Goal: Task Accomplishment & Management: Use online tool/utility

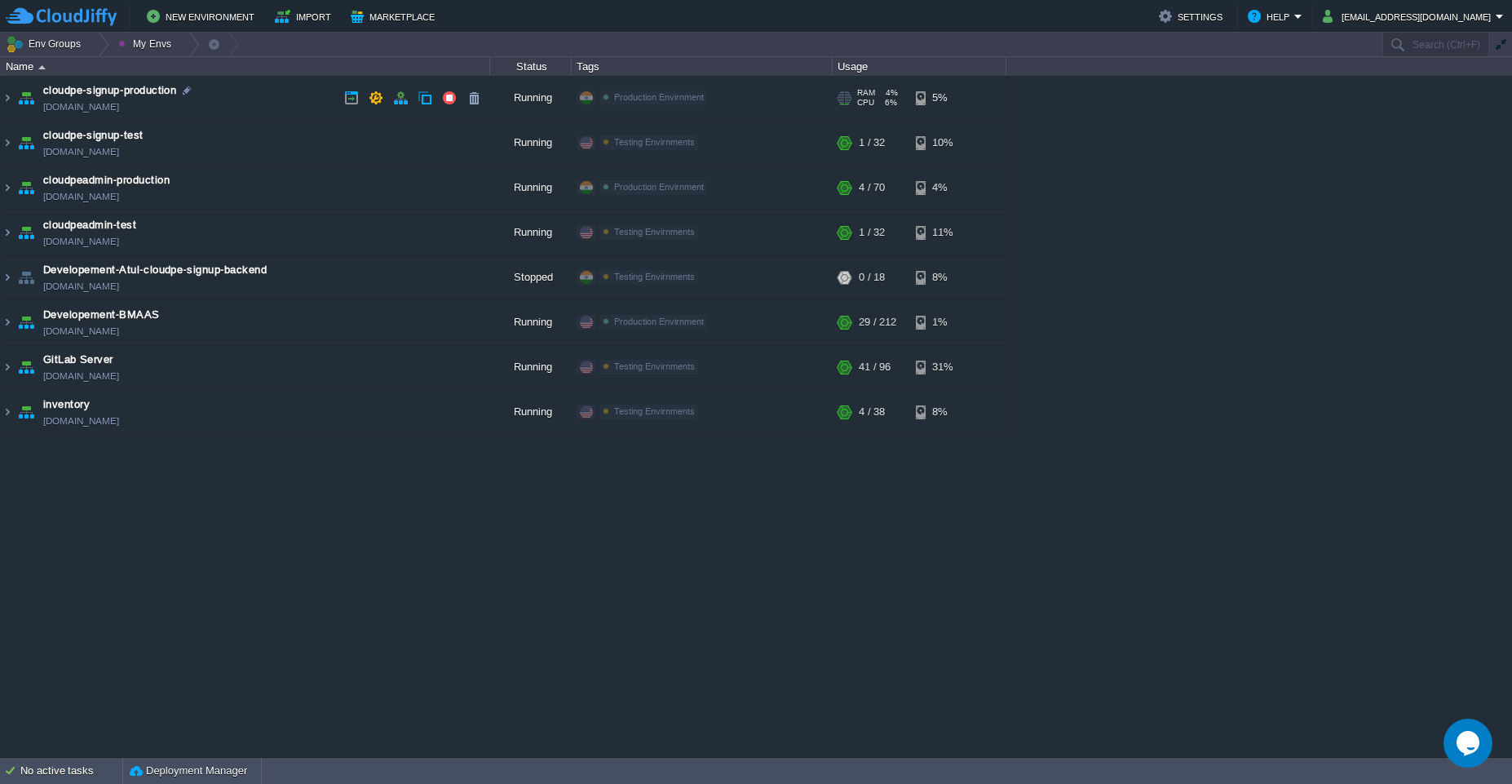
click at [259, 95] on td "cloudpe-signup-production [DOMAIN_NAME]" at bounding box center [245, 98] width 489 height 45
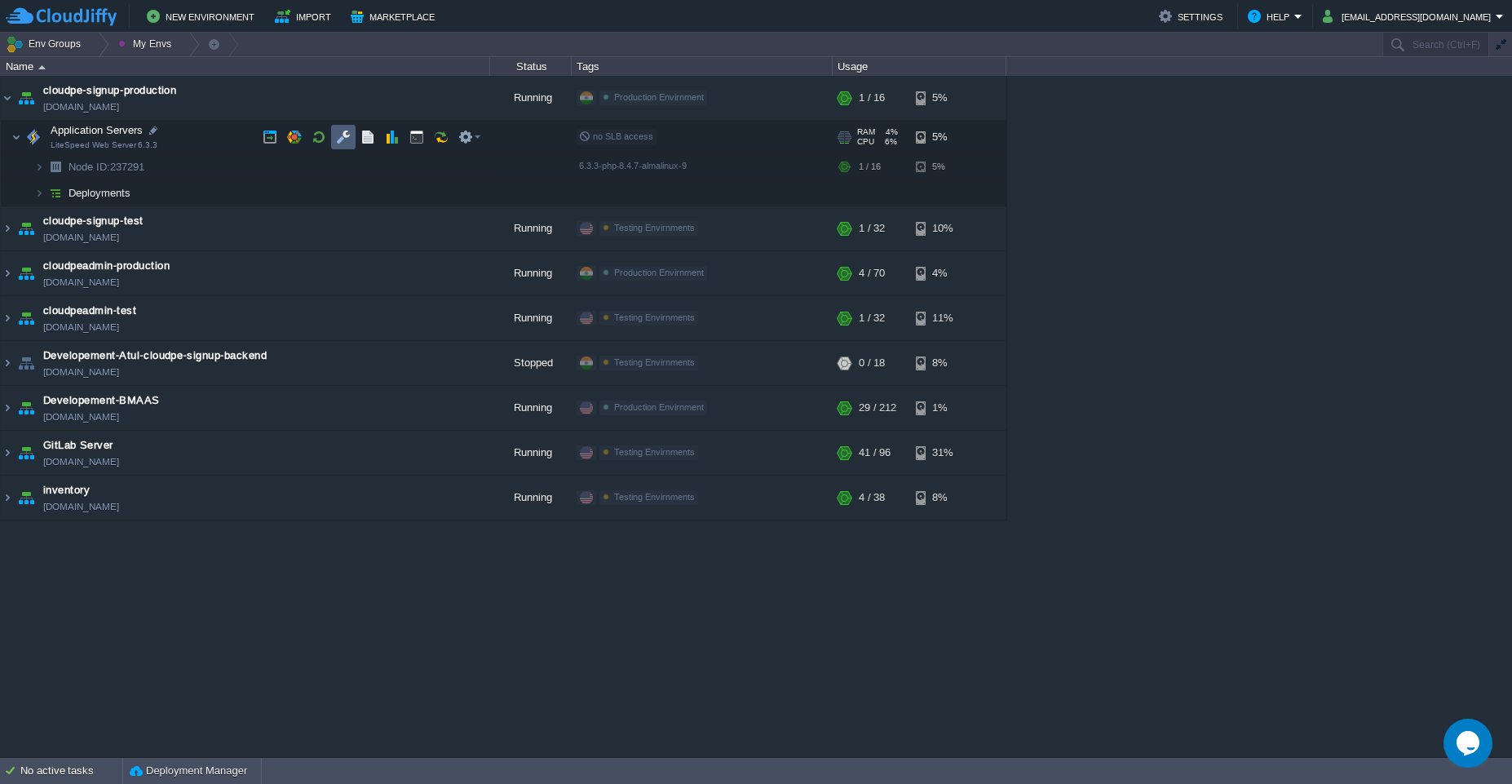
click at [346, 143] on button "button" at bounding box center [343, 137] width 15 height 15
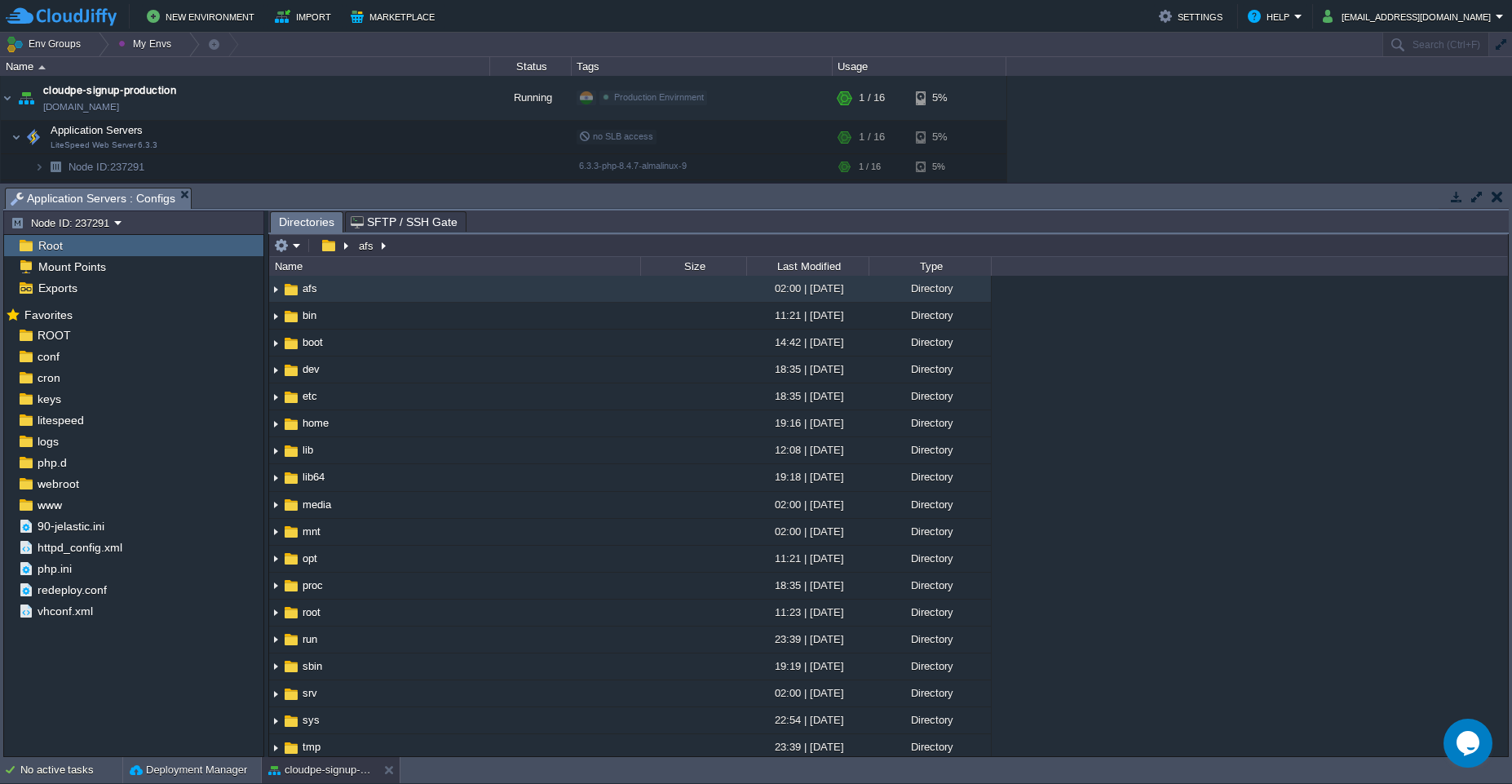
click at [289, 783] on div "No active tasks Deployment Manager cloudpe-signup-production" at bounding box center [756, 769] width 1512 height 27
click at [755, 200] on button "button" at bounding box center [1456, 196] width 15 height 15
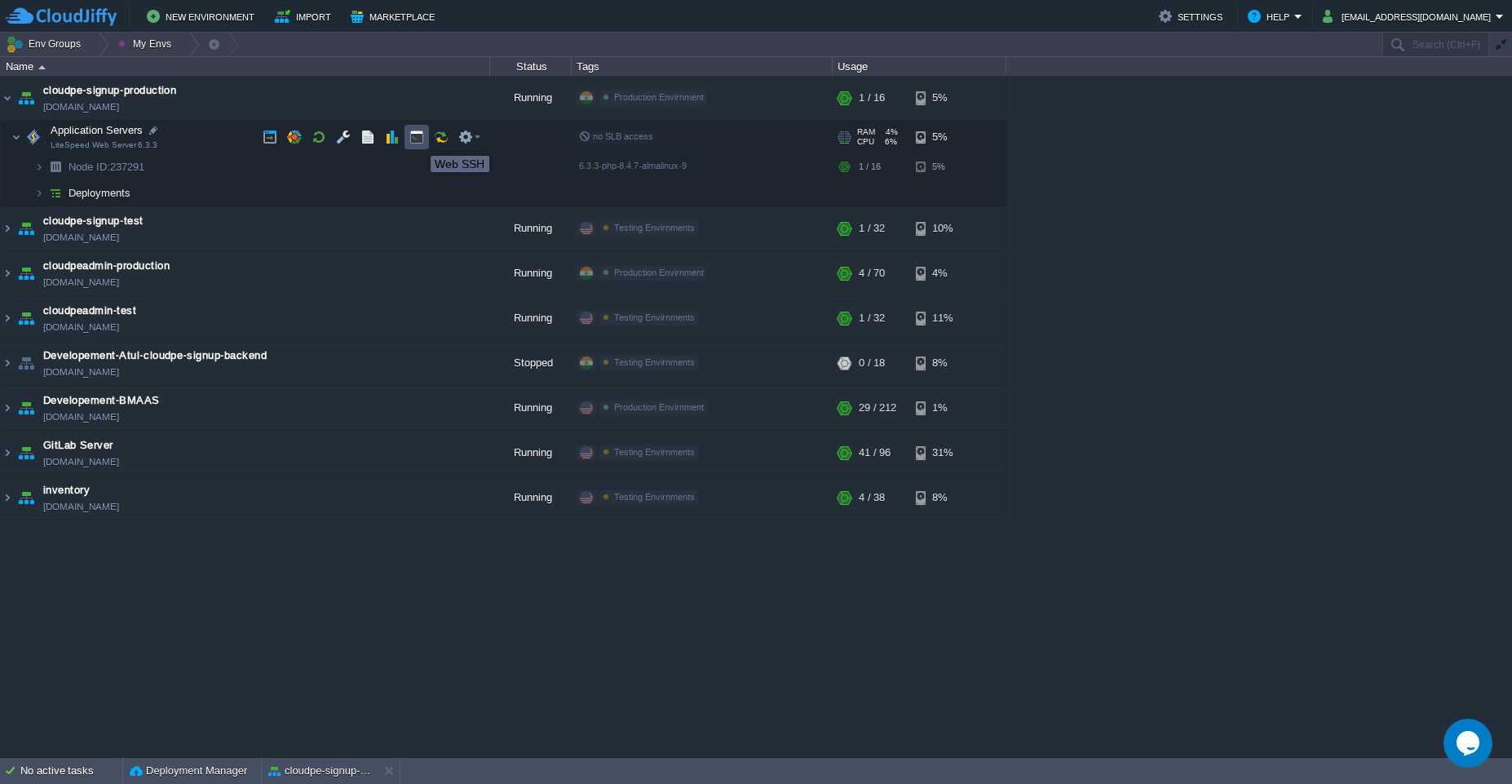
click at [419, 141] on button "button" at bounding box center [417, 137] width 15 height 15
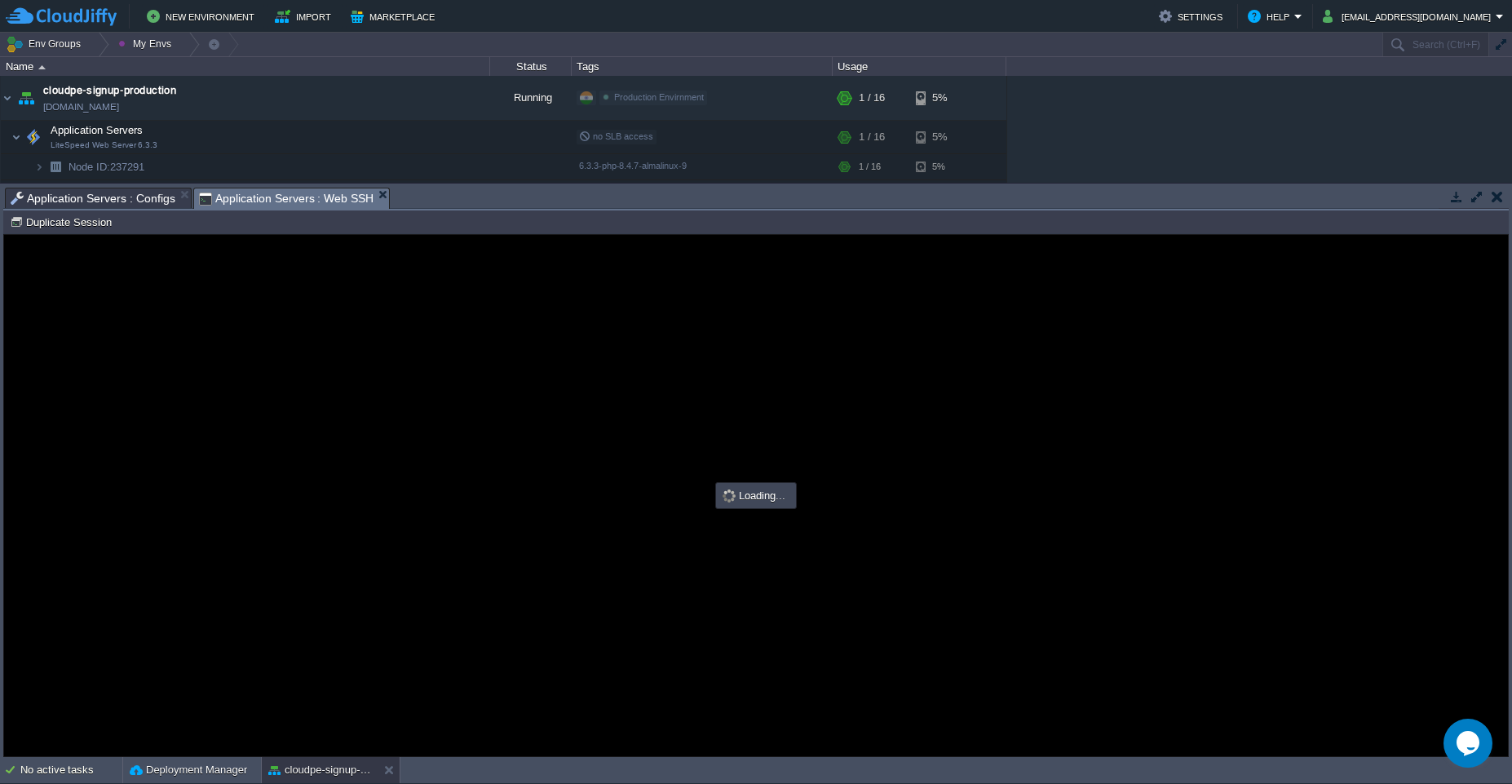
type input "#000000"
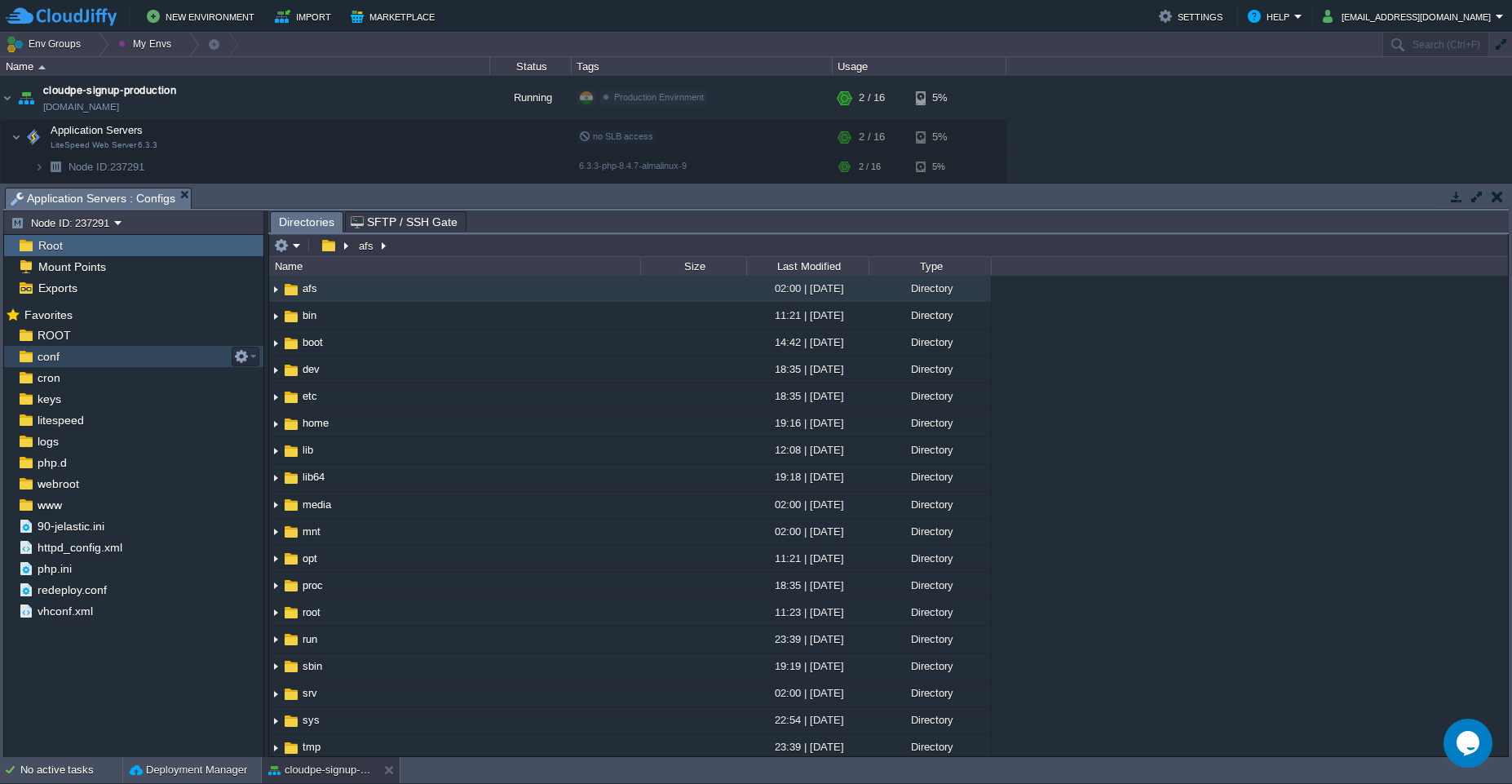
click at [76, 361] on div "conf" at bounding box center [133, 356] width 259 height 21
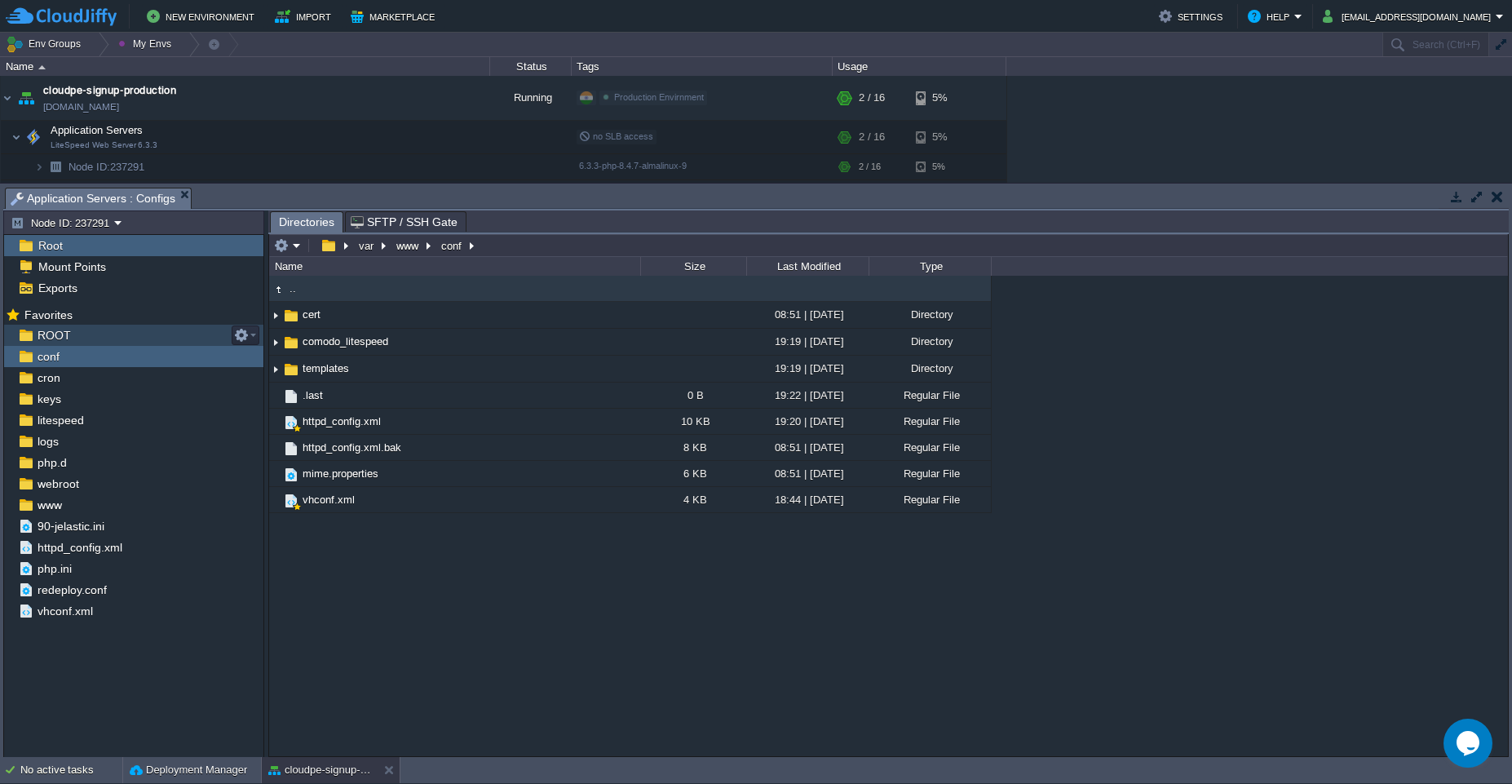
click at [117, 340] on div "ROOT" at bounding box center [133, 335] width 259 height 21
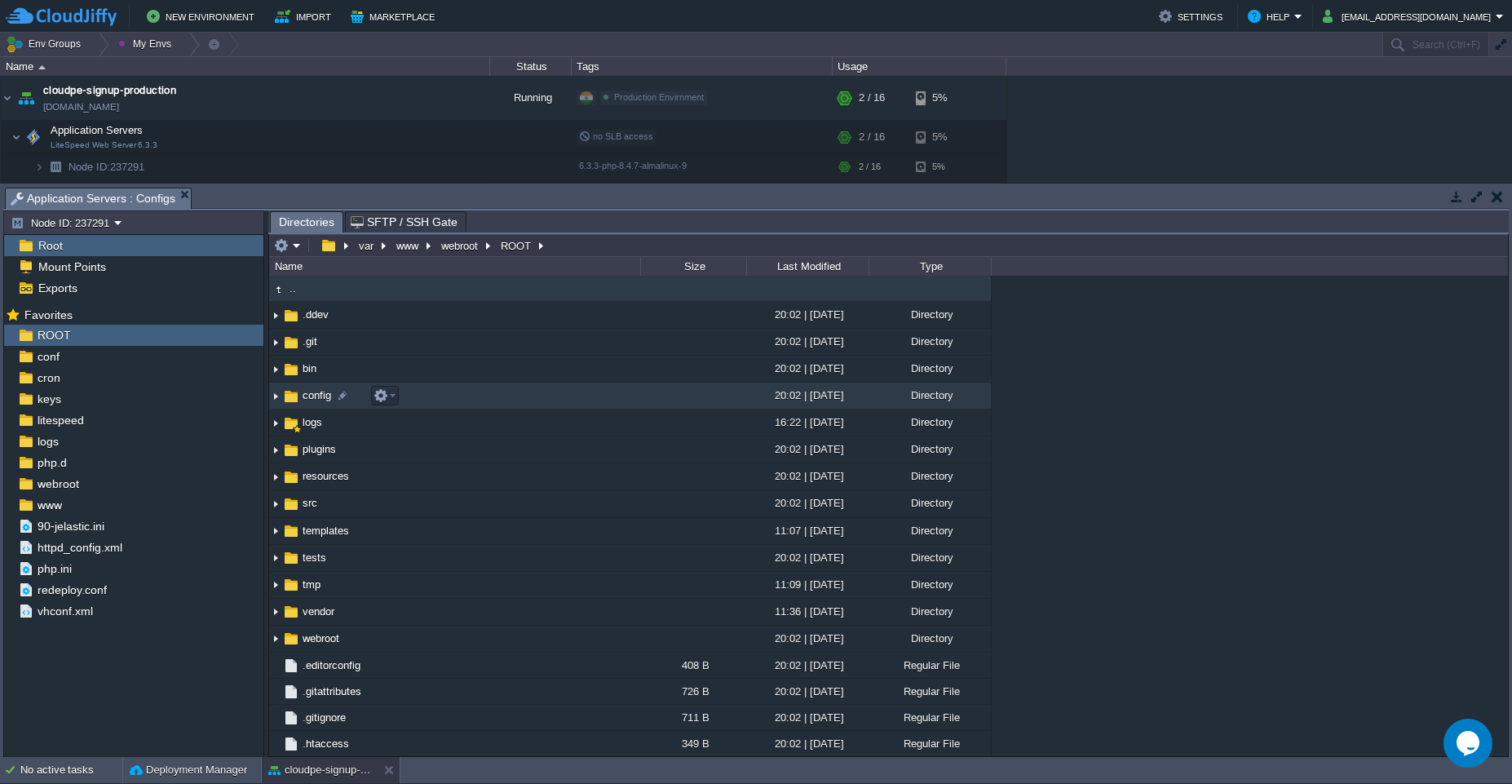
click at [550, 406] on td "config" at bounding box center [454, 396] width 371 height 27
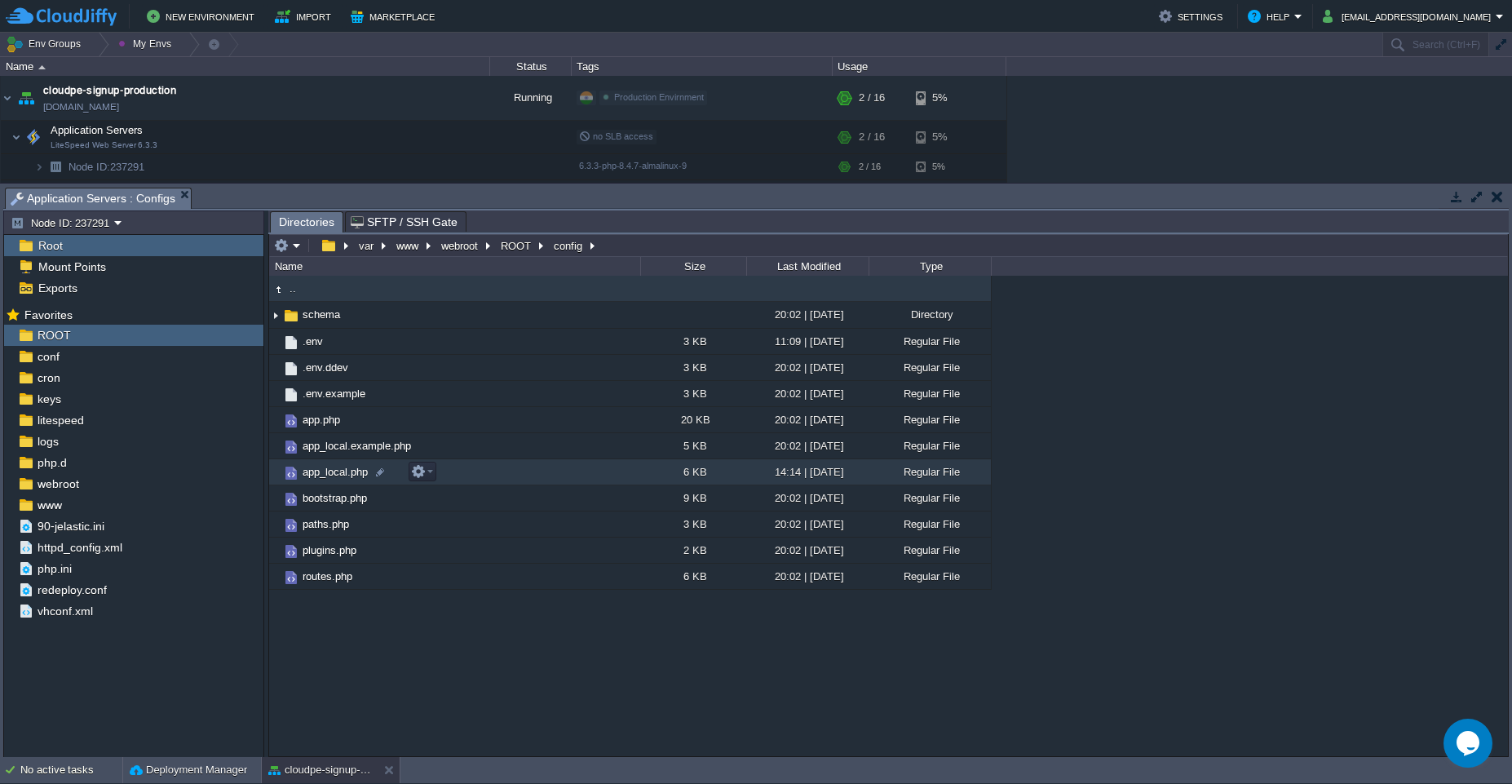
click at [551, 463] on td "app_local.php" at bounding box center [454, 472] width 371 height 26
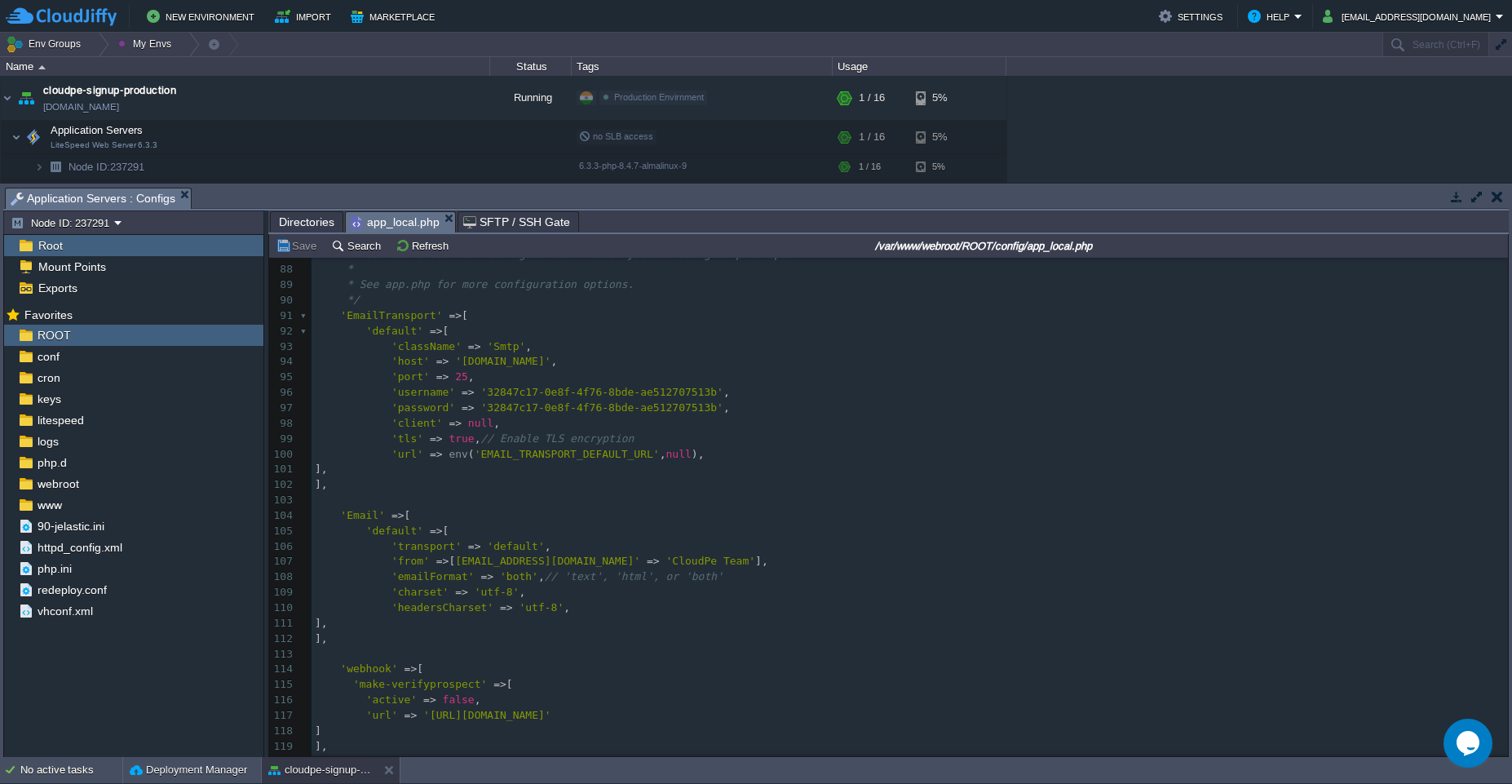
scroll to position [1727, 0]
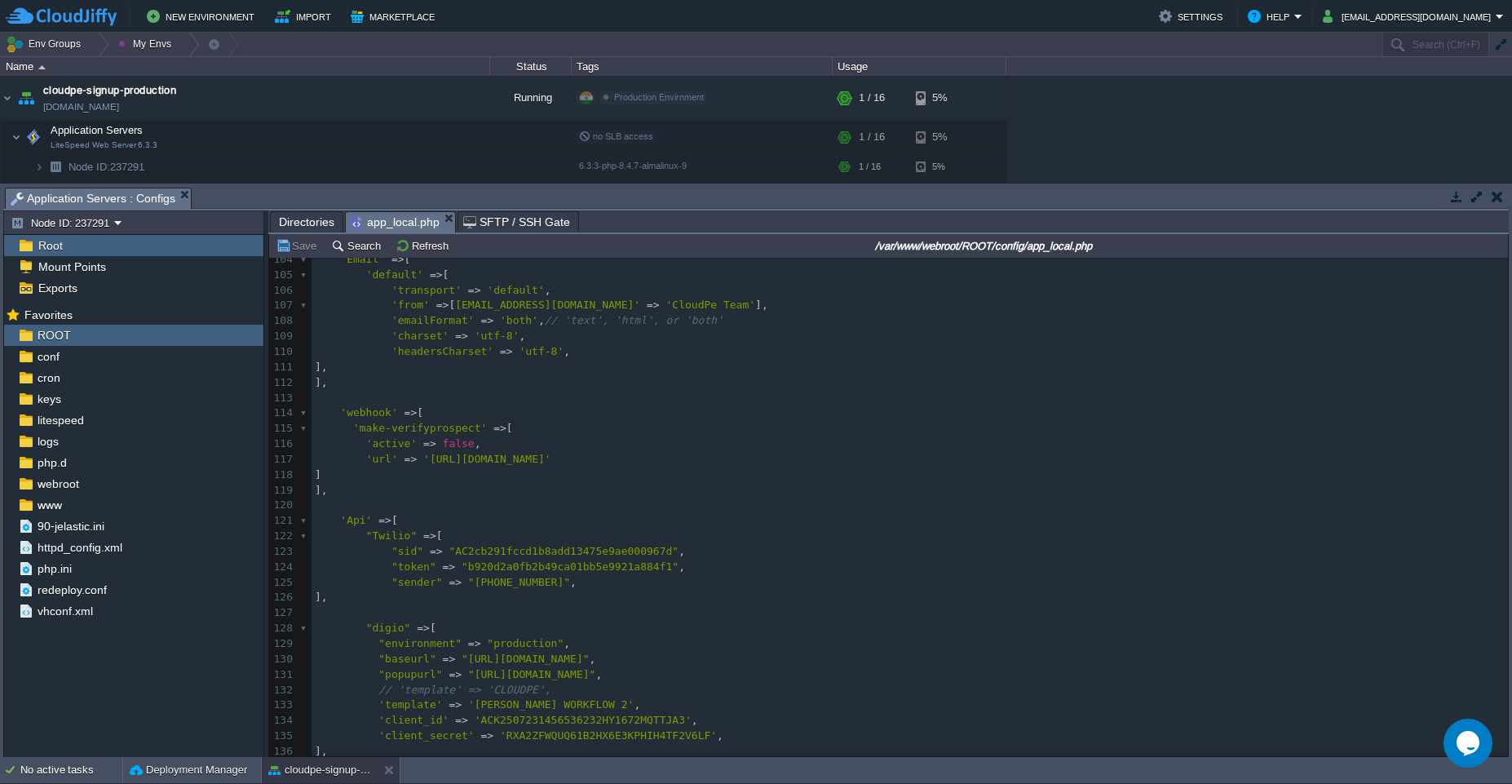
click at [453, 442] on span "false" at bounding box center [458, 442] width 32 height 12
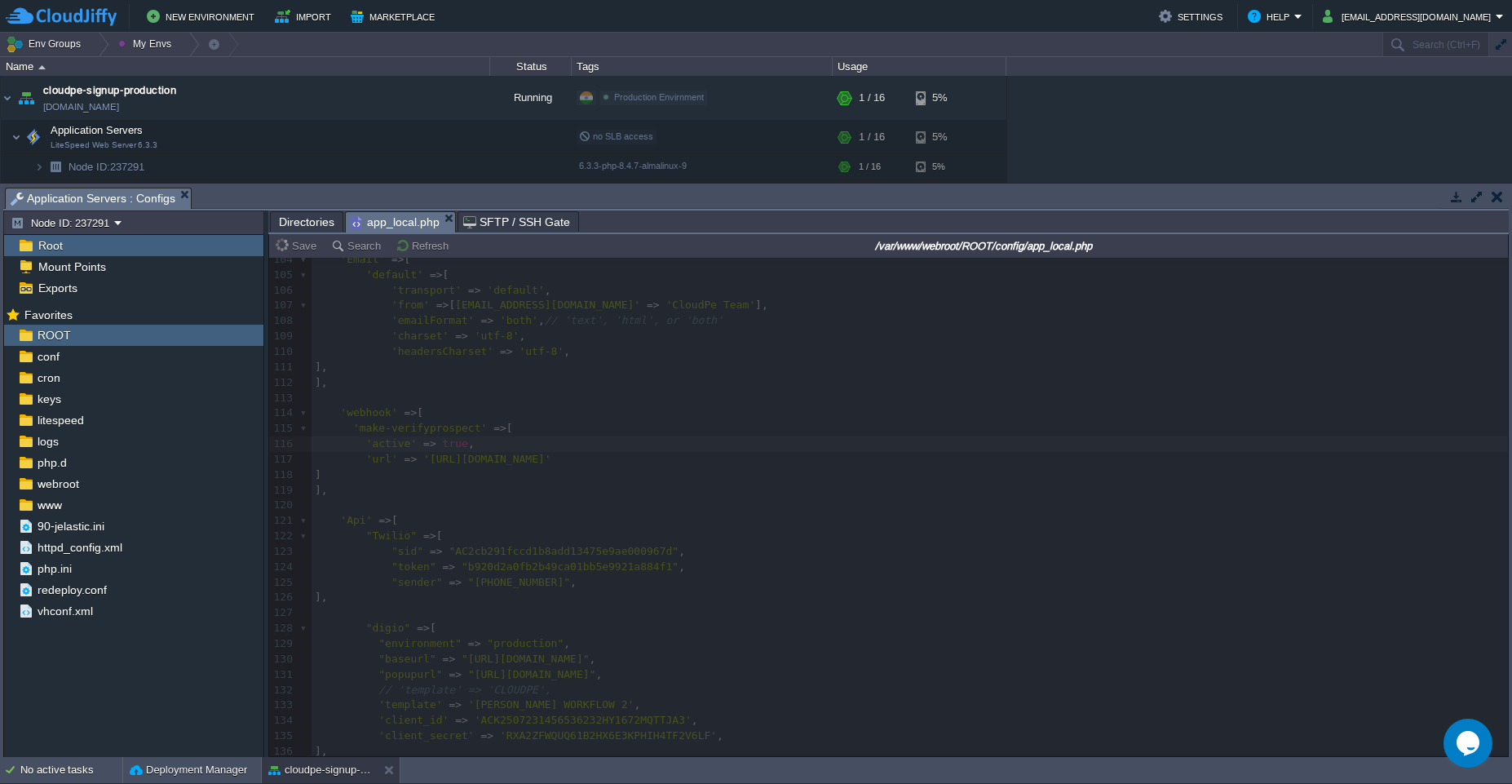
type textarea "true"
